Goal: Use online tool/utility: Use online tool/utility

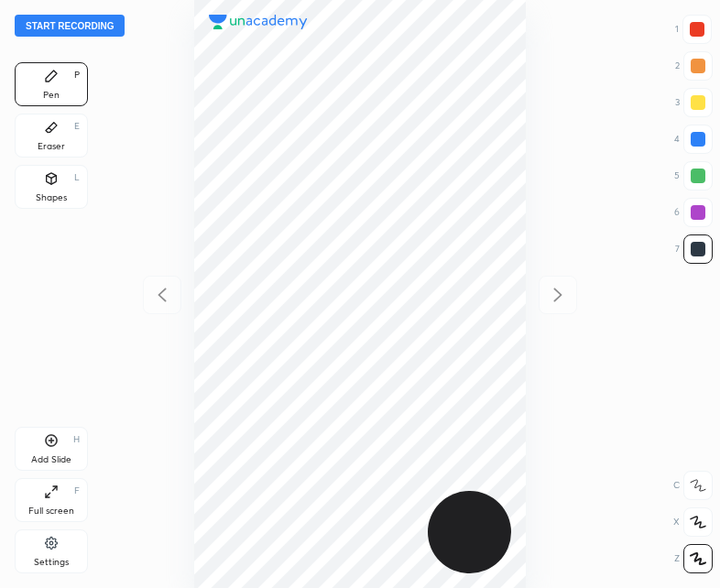
scroll to position [588, 427]
click at [60, 23] on button "Start recording" at bounding box center [70, 26] width 110 height 22
click at [690, 33] on div at bounding box center [697, 29] width 15 height 15
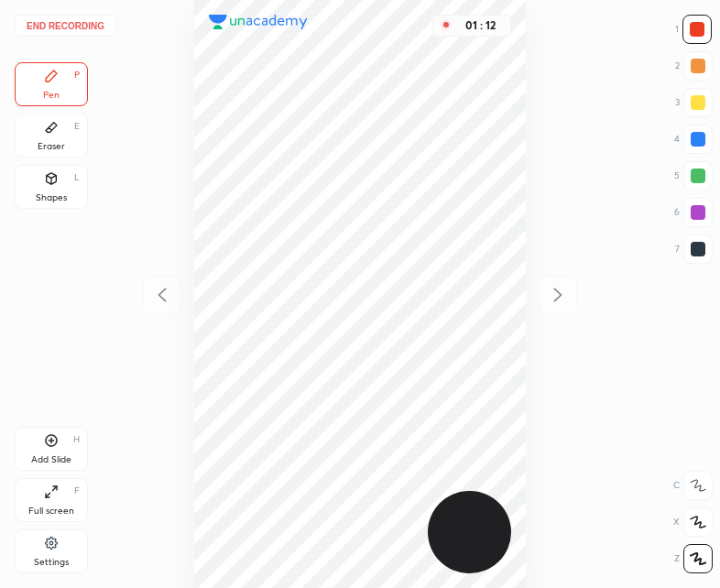
click at [40, 455] on div "Add Slide" at bounding box center [51, 459] width 40 height 9
click at [65, 182] on div "Shapes L" at bounding box center [51, 187] width 73 height 44
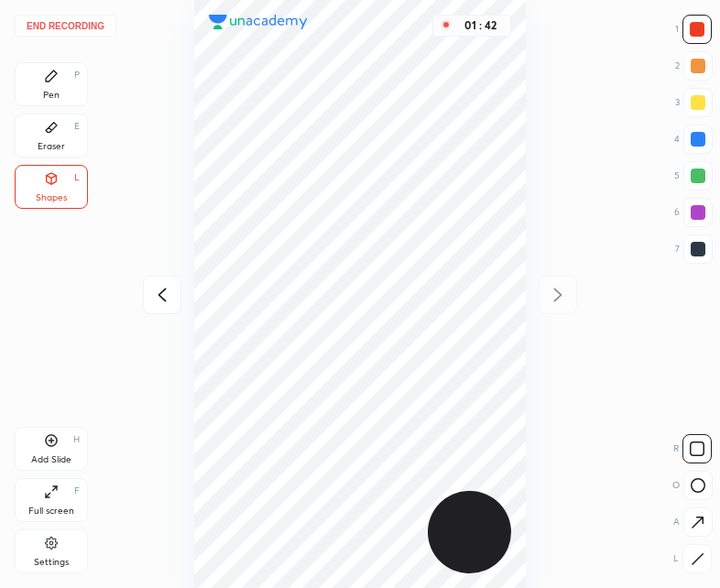
click at [60, 82] on div "Pen P" at bounding box center [51, 84] width 73 height 44
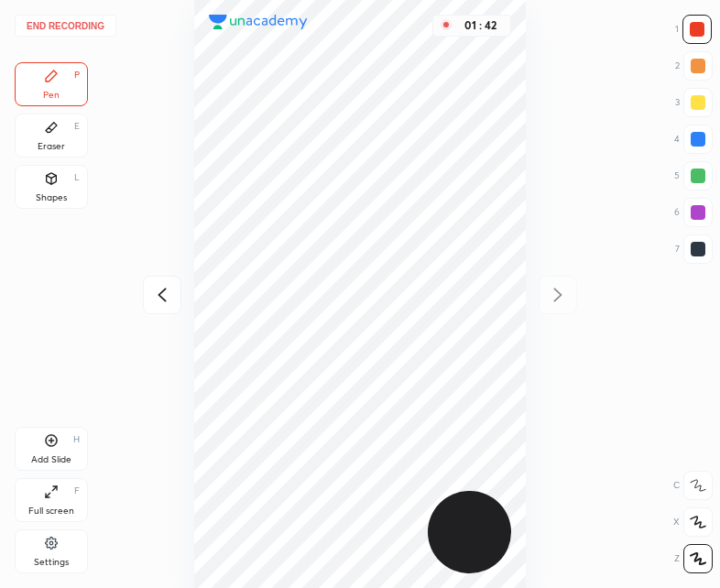
click at [153, 288] on icon at bounding box center [162, 295] width 22 height 22
click at [564, 297] on icon at bounding box center [558, 295] width 22 height 22
click at [158, 289] on icon at bounding box center [162, 295] width 22 height 22
click at [58, 426] on div "Pen P Eraser E Shapes L Add Slide H Full screen F Settings" at bounding box center [51, 321] width 73 height 518
click at [59, 455] on div "Add Slide" at bounding box center [51, 459] width 40 height 9
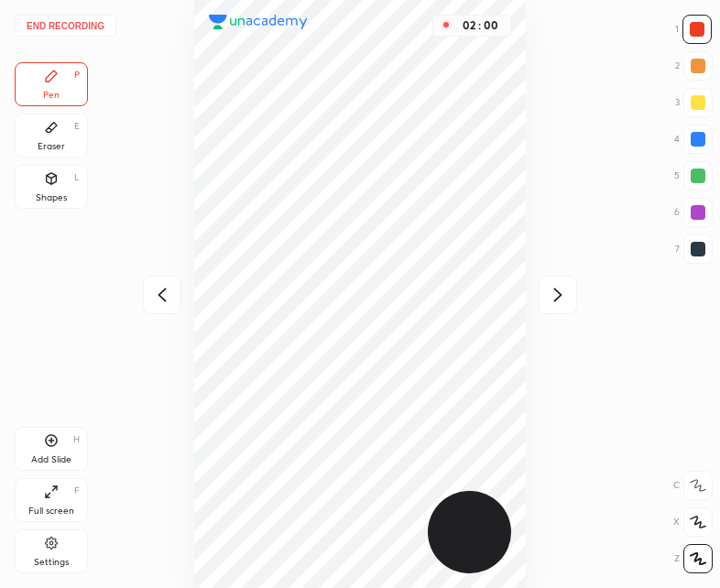
click at [163, 295] on icon at bounding box center [162, 295] width 22 height 22
click at [574, 295] on div at bounding box center [557, 295] width 38 height 38
click at [158, 293] on icon at bounding box center [162, 295] width 22 height 22
click at [556, 290] on icon at bounding box center [557, 295] width 8 height 14
click at [690, 252] on div at bounding box center [697, 249] width 15 height 15
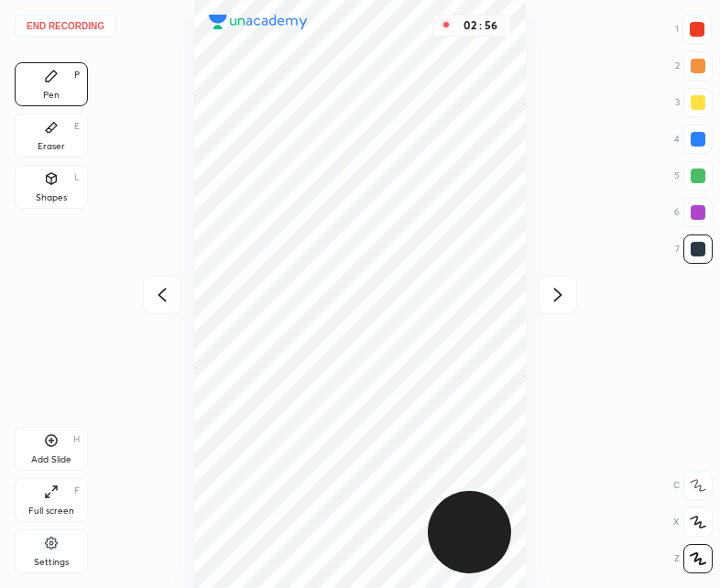
click at [56, 446] on icon at bounding box center [51, 440] width 15 height 15
click at [159, 293] on icon at bounding box center [162, 295] width 22 height 22
click at [558, 299] on icon at bounding box center [557, 295] width 8 height 14
click at [150, 297] on div at bounding box center [162, 295] width 38 height 38
click at [547, 303] on icon at bounding box center [558, 295] width 22 height 22
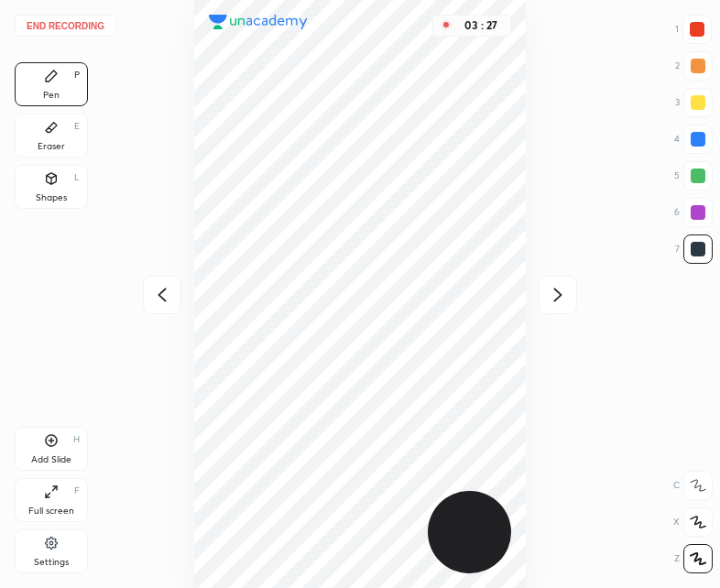
click at [69, 188] on div "Shapes L" at bounding box center [51, 187] width 73 height 44
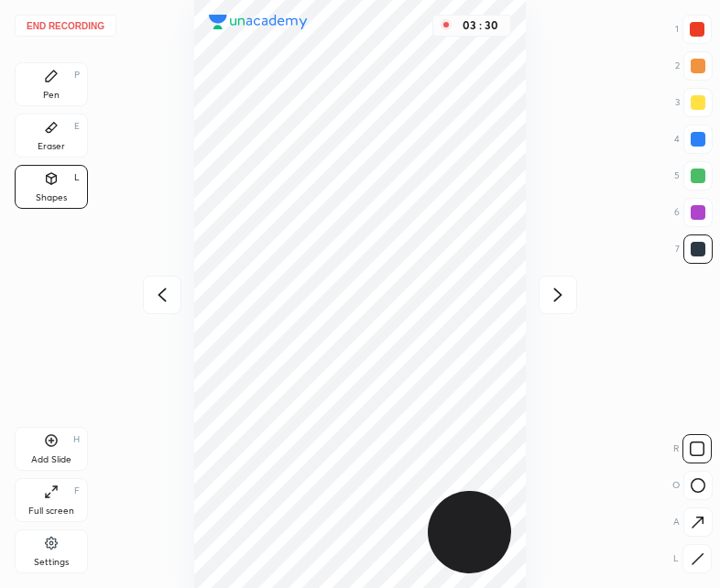
click at [62, 80] on div "Pen P" at bounding box center [51, 84] width 73 height 44
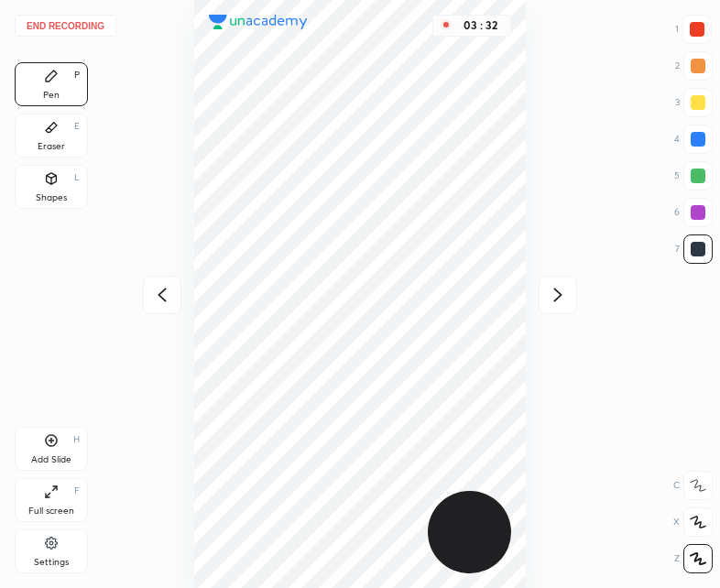
click at [155, 302] on icon at bounding box center [162, 295] width 22 height 22
click at [162, 288] on icon at bounding box center [162, 295] width 22 height 22
click at [61, 125] on div "Eraser E" at bounding box center [51, 136] width 73 height 44
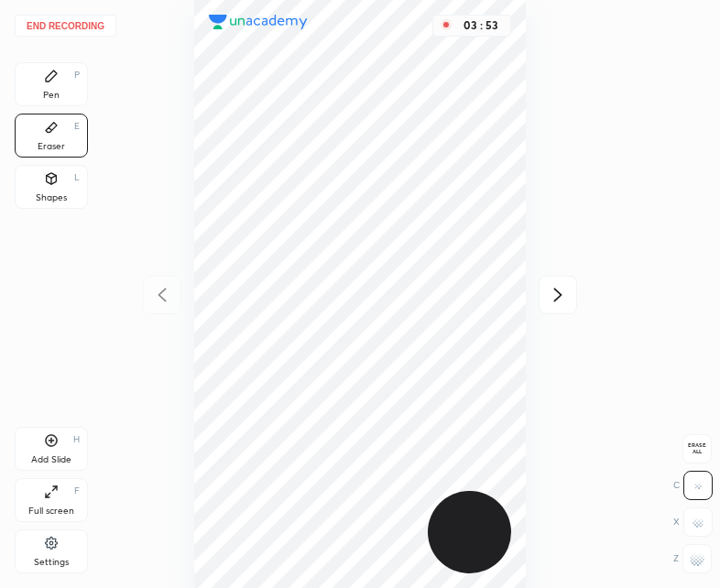
click at [47, 81] on icon at bounding box center [51, 76] width 11 height 11
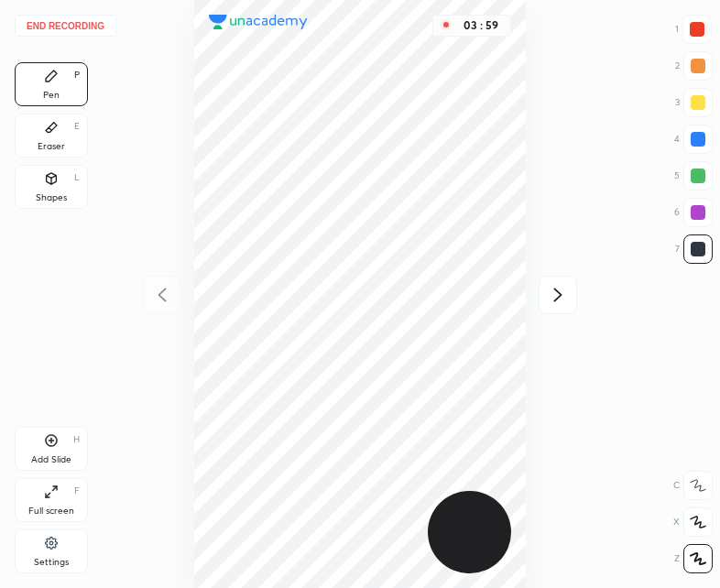
click at [576, 291] on div at bounding box center [557, 295] width 38 height 38
click at [151, 288] on icon at bounding box center [162, 295] width 22 height 22
click at [46, 458] on div "Add Slide" at bounding box center [51, 459] width 40 height 9
click at [158, 300] on icon at bounding box center [162, 295] width 22 height 22
click at [560, 302] on icon at bounding box center [558, 295] width 22 height 22
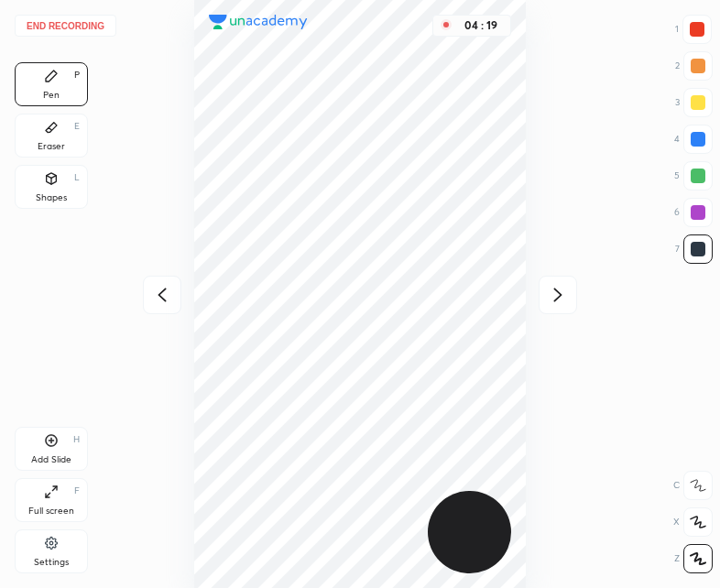
click at [165, 288] on icon at bounding box center [162, 295] width 22 height 22
click at [568, 298] on icon at bounding box center [558, 295] width 22 height 22
click at [156, 298] on icon at bounding box center [162, 295] width 22 height 22
click at [156, 298] on div "04 : 34" at bounding box center [360, 294] width 427 height 588
click at [153, 295] on div "04 : 35" at bounding box center [360, 294] width 427 height 588
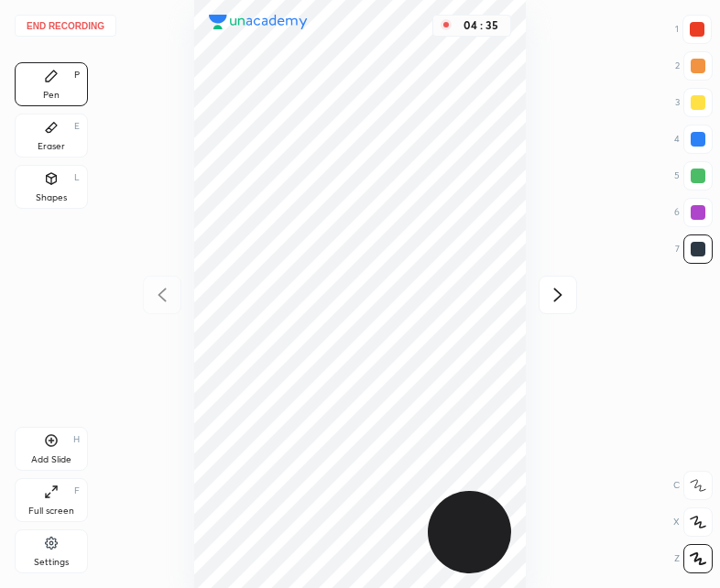
click at [559, 292] on icon at bounding box center [557, 295] width 8 height 14
click at [557, 292] on icon at bounding box center [557, 295] width 8 height 14
click at [562, 295] on icon at bounding box center [558, 295] width 22 height 22
click at [160, 293] on icon at bounding box center [162, 295] width 8 height 14
click at [158, 295] on icon at bounding box center [162, 295] width 8 height 14
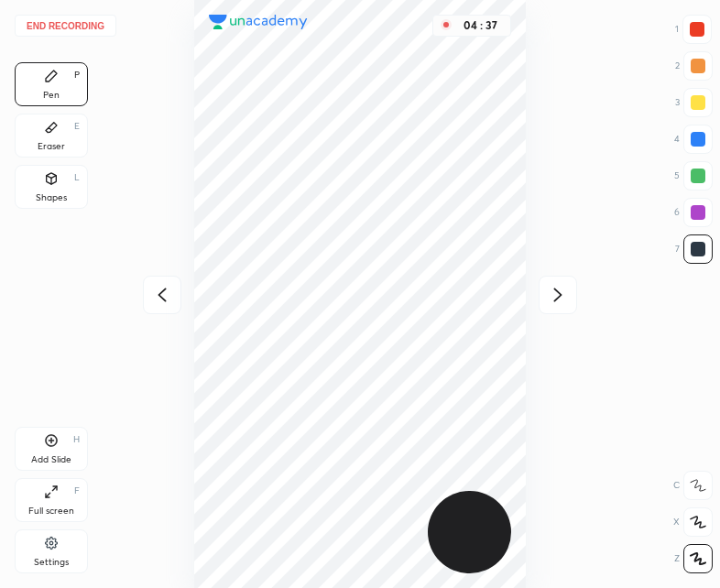
click at [156, 292] on icon at bounding box center [162, 295] width 22 height 22
click at [160, 295] on div "04 : 37" at bounding box center [360, 294] width 427 height 588
click at [570, 296] on div at bounding box center [557, 295] width 38 height 38
click at [55, 24] on button "End recording" at bounding box center [66, 26] width 102 height 22
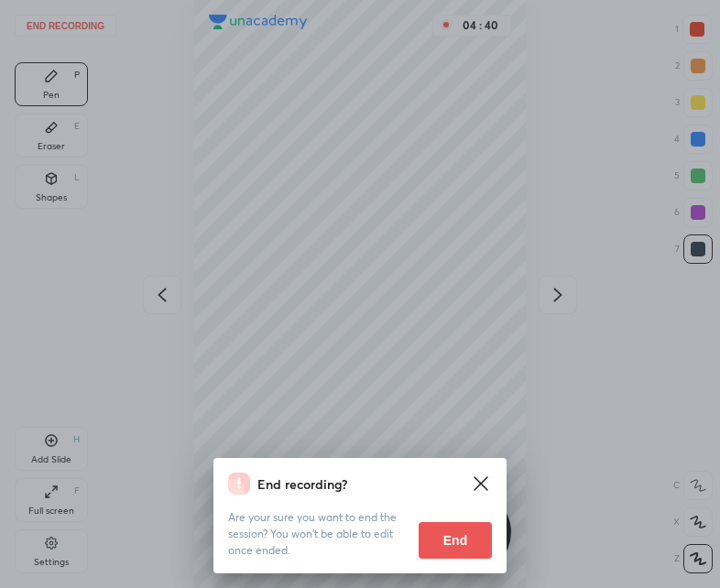
click at [460, 528] on button "End" at bounding box center [454, 540] width 73 height 37
